Goal: Information Seeking & Learning: Understand process/instructions

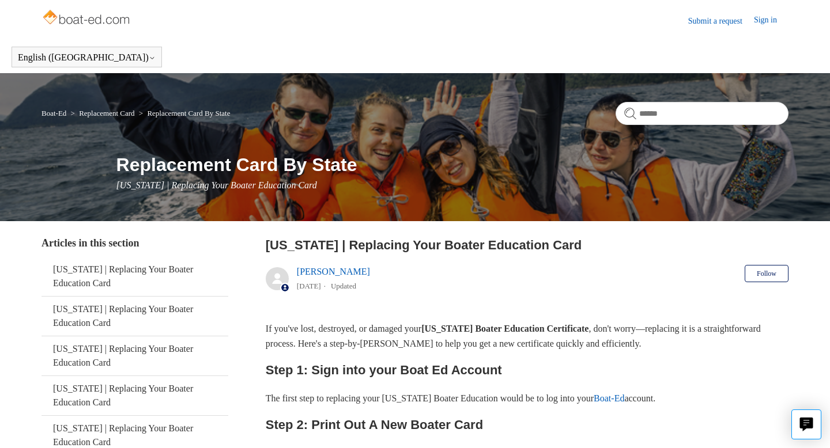
click at [771, 20] on link "Sign in" at bounding box center [771, 21] width 35 height 14
click at [765, 21] on link "Sign in" at bounding box center [771, 21] width 35 height 14
click at [754, 21] on span "Sara Adsit" at bounding box center [742, 20] width 73 height 10
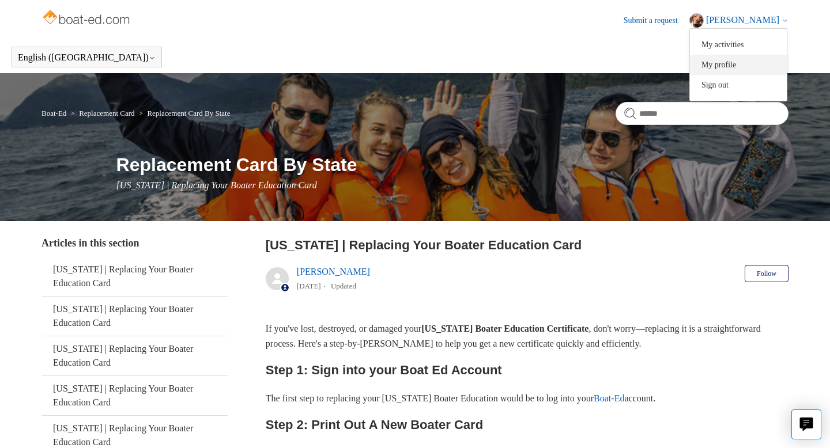
click at [751, 66] on link "My profile" at bounding box center [738, 65] width 97 height 20
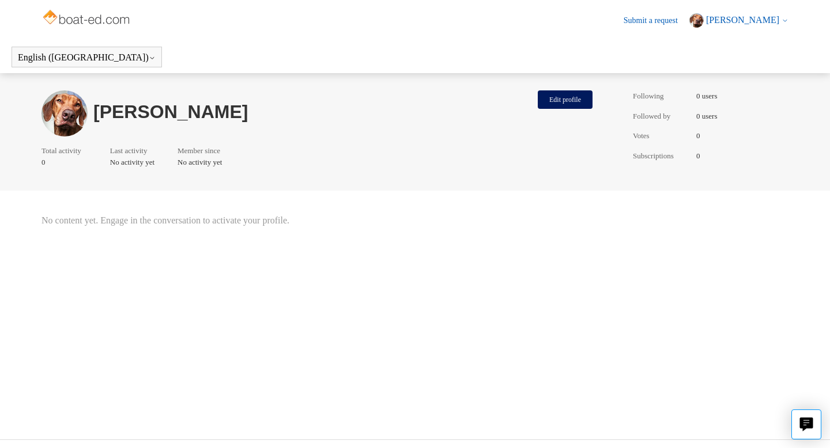
click at [763, 19] on span "Sara Adsit" at bounding box center [742, 20] width 73 height 10
click at [763, 87] on link "Sign out" at bounding box center [738, 85] width 97 height 20
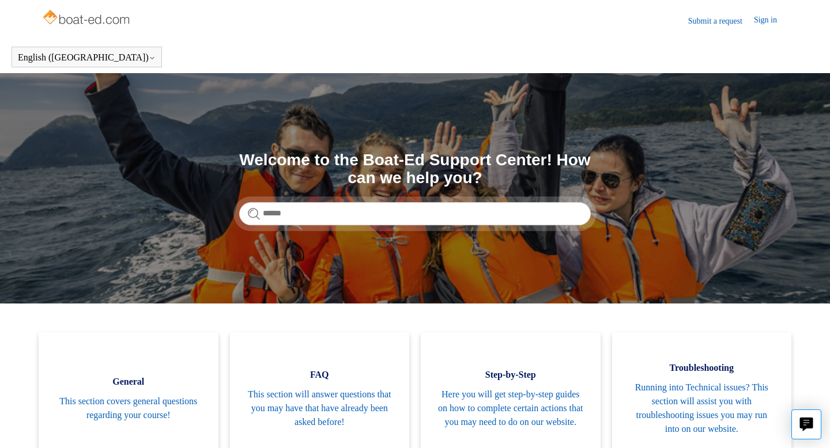
click at [765, 16] on link "Sign in" at bounding box center [771, 21] width 35 height 14
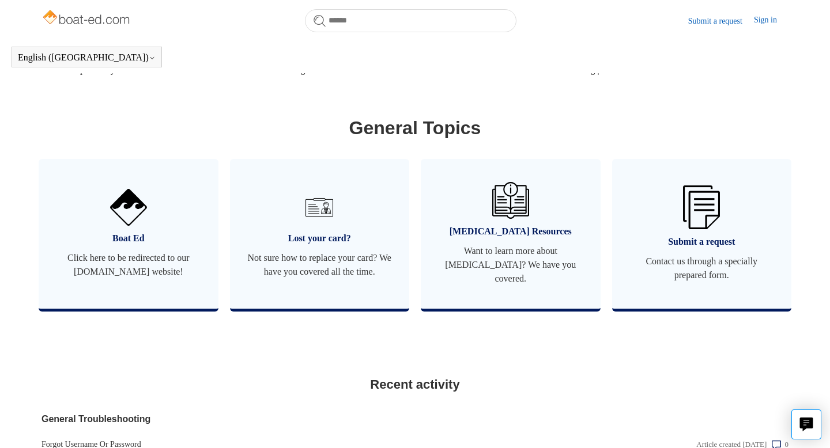
scroll to position [625, 0]
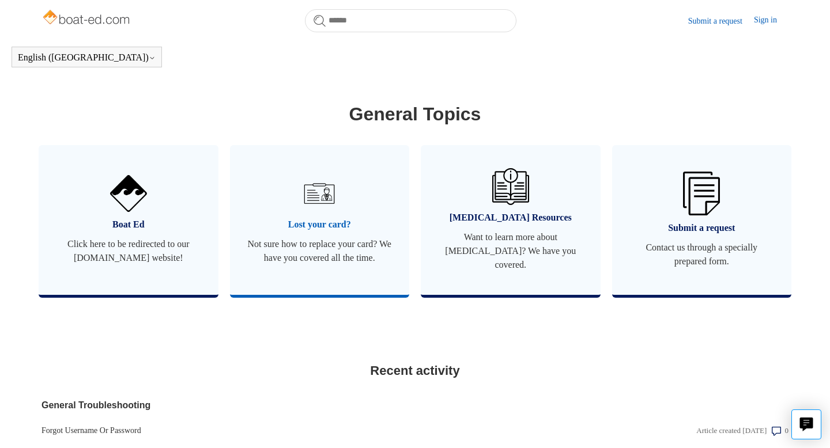
click at [341, 223] on span "Lost your card?" at bounding box center [319, 225] width 145 height 14
click at [131, 193] on img at bounding box center [128, 193] width 40 height 40
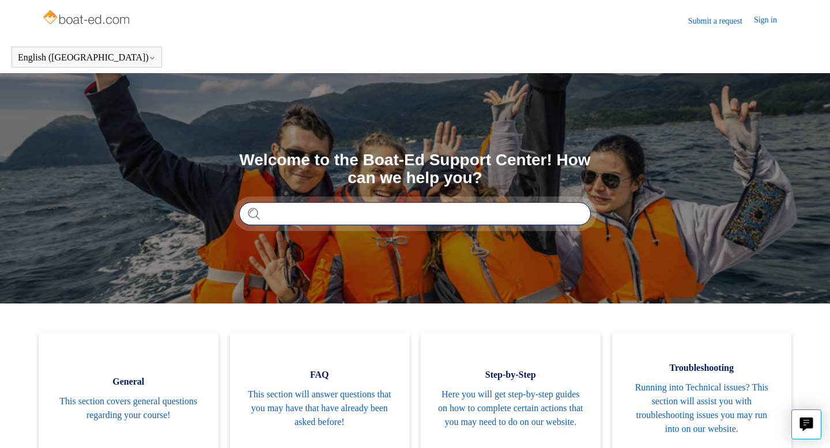
click at [328, 212] on input "Search" at bounding box center [414, 213] width 351 height 23
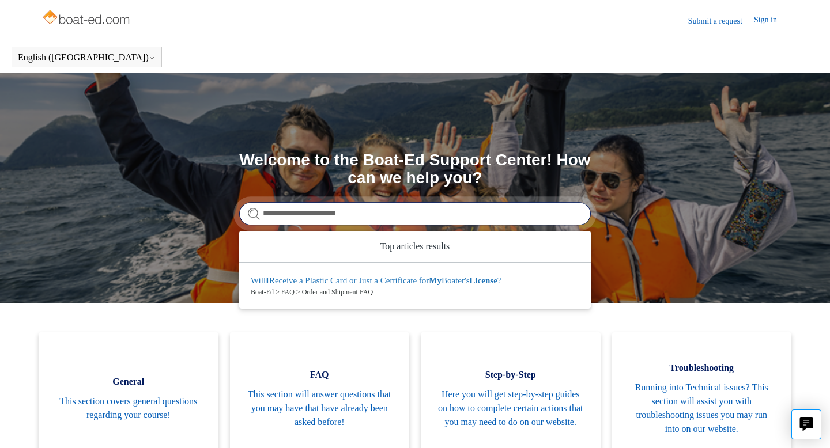
type input "**********"
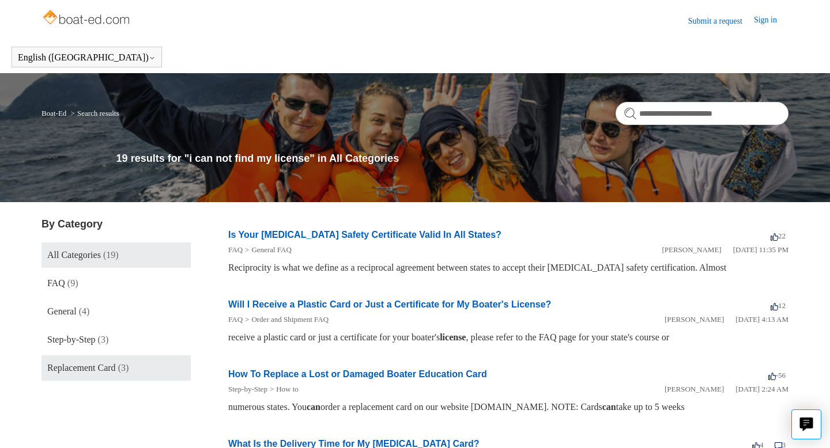
click at [97, 368] on span "Replacement Card" at bounding box center [81, 368] width 69 height 10
